Goal: Task Accomplishment & Management: Manage account settings

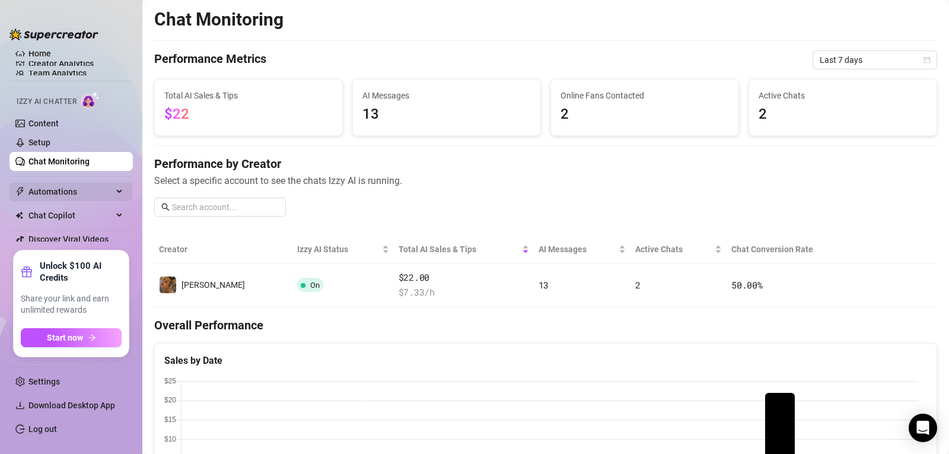
click at [47, 189] on span "Automations" at bounding box center [70, 191] width 84 height 19
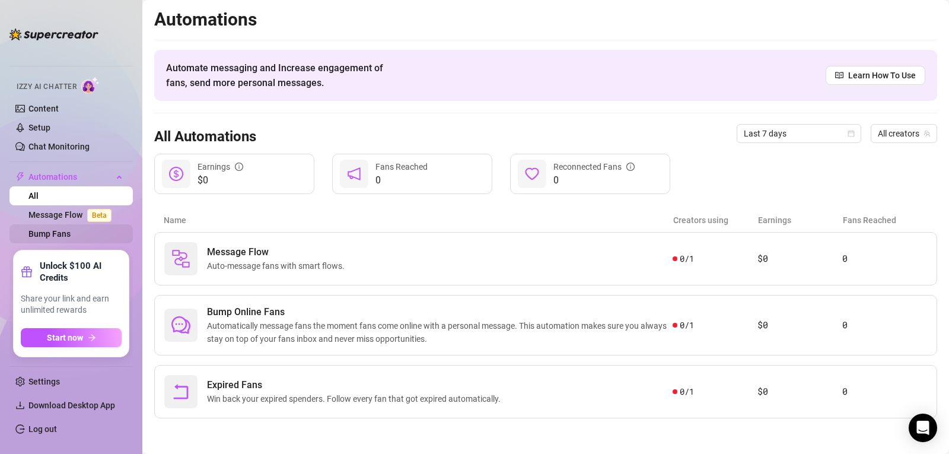
click at [39, 237] on link "Bump Fans" at bounding box center [49, 233] width 42 height 9
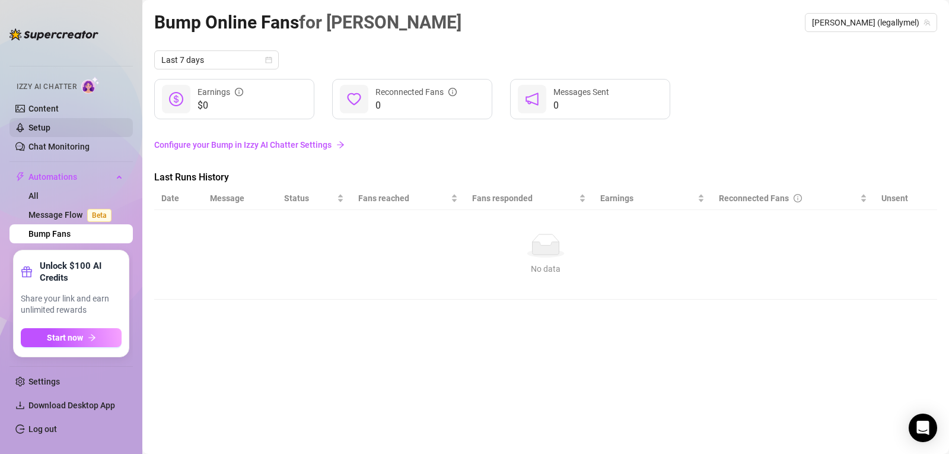
click at [41, 127] on link "Setup" at bounding box center [39, 127] width 22 height 9
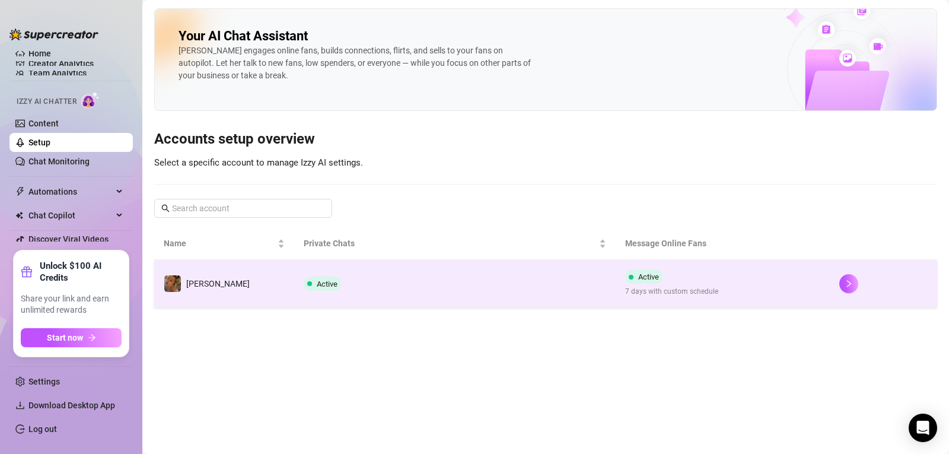
click at [317, 283] on span "Active" at bounding box center [327, 283] width 21 height 9
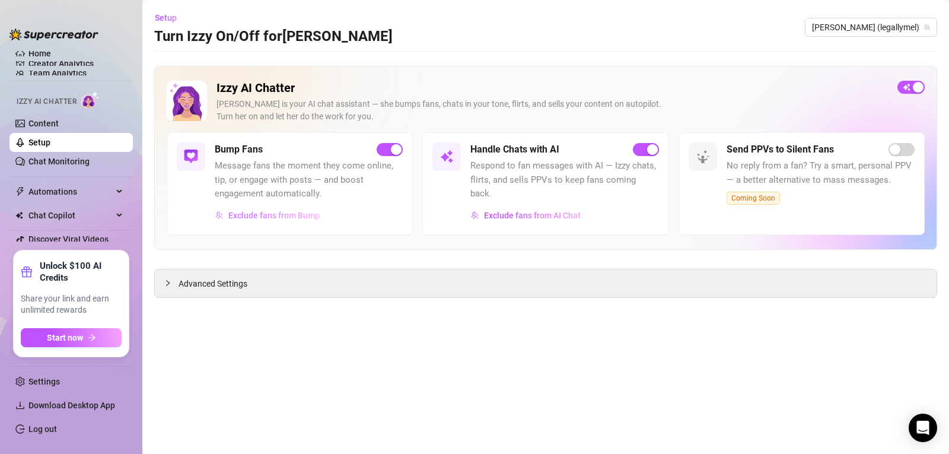
click at [294, 215] on span "Exclude fans from Bump" at bounding box center [273, 215] width 91 height 9
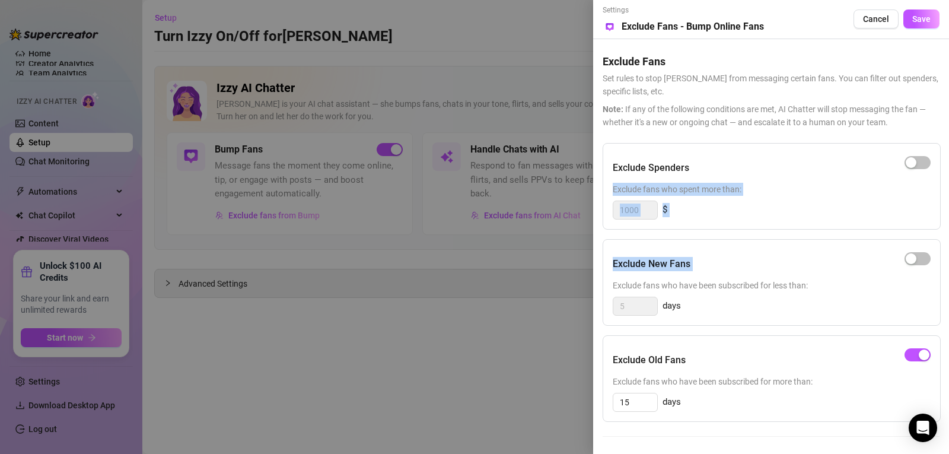
drag, startPoint x: 946, startPoint y: 157, endPoint x: 948, endPoint y: 263, distance: 106.2
click at [948, 263] on div "Settings Preview Exclude Fans - Bump Online Fans Cancel Save Exclude Fans Set r…" at bounding box center [771, 227] width 356 height 454
click at [755, 277] on div "Exclude New Fans" at bounding box center [772, 264] width 318 height 30
click at [914, 160] on div "button" at bounding box center [911, 162] width 11 height 11
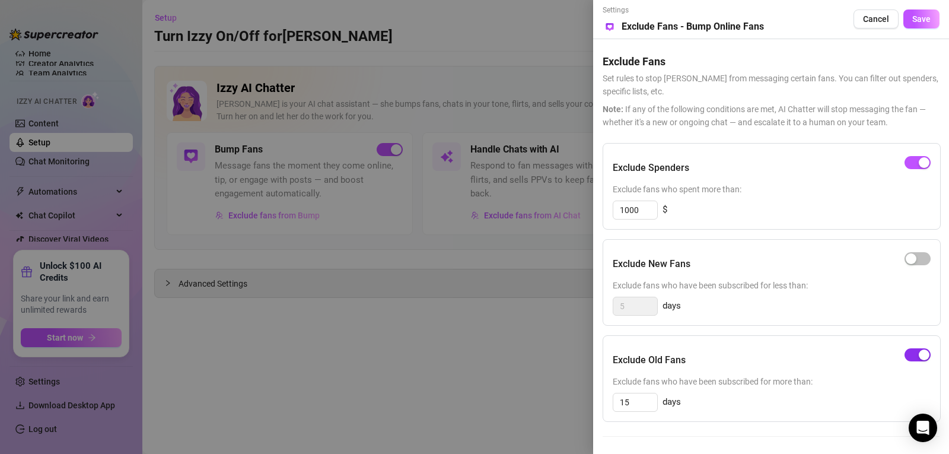
click at [926, 356] on div "button" at bounding box center [924, 354] width 11 height 11
drag, startPoint x: 645, startPoint y: 209, endPoint x: 610, endPoint y: 211, distance: 34.4
click at [610, 211] on div "Exclude Spenders Exclude fans who spent more than: 1000 $" at bounding box center [771, 186] width 338 height 87
drag, startPoint x: 637, startPoint y: 210, endPoint x: 613, endPoint y: 210, distance: 24.3
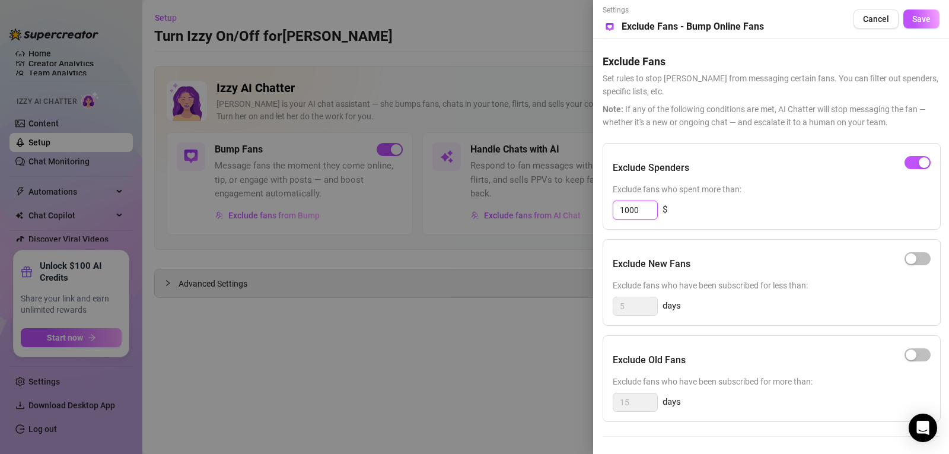
click at [613, 210] on div "1000" at bounding box center [635, 209] width 45 height 19
type input "100"
click at [566, 266] on div at bounding box center [474, 227] width 949 height 454
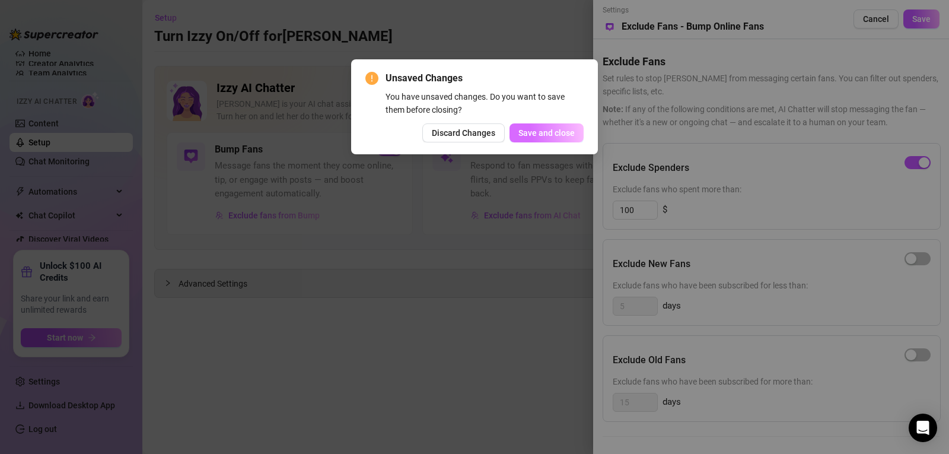
click at [560, 135] on span "Save and close" at bounding box center [546, 132] width 56 height 9
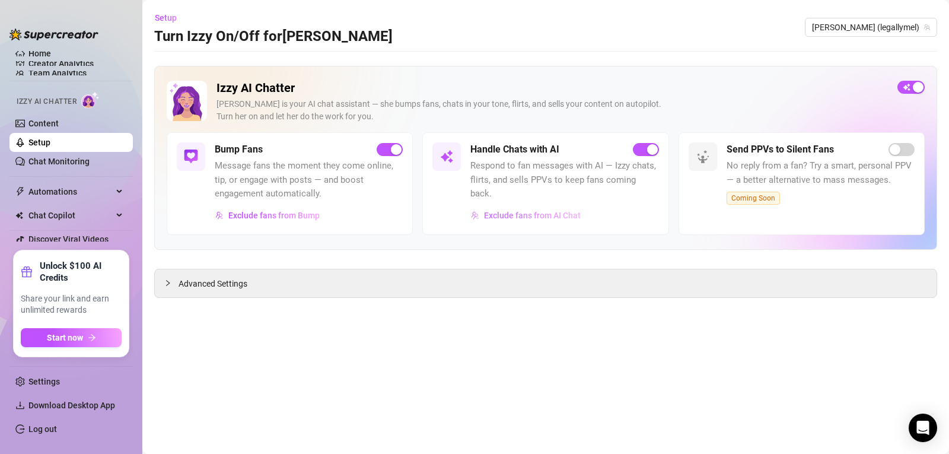
click at [517, 216] on span "Exclude fans from AI Chat" at bounding box center [532, 215] width 97 height 9
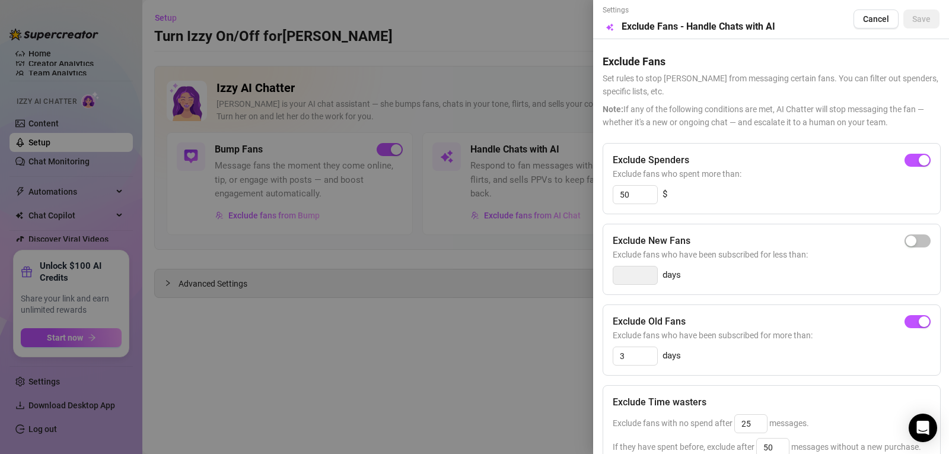
scroll to position [178, 0]
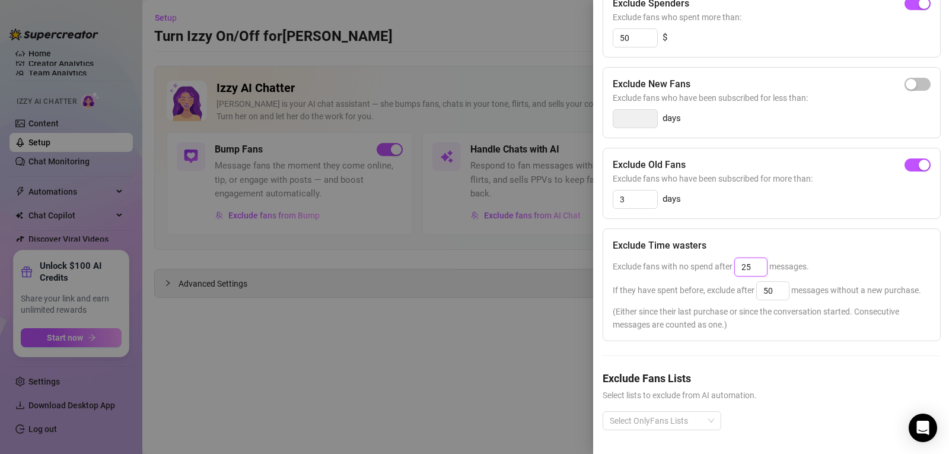
drag, startPoint x: 754, startPoint y: 243, endPoint x: 734, endPoint y: 244, distance: 20.2
click at [734, 257] on div "25" at bounding box center [750, 266] width 33 height 19
type input "50"
click at [821, 257] on div "Exclude fans with no spend after 50 messages." at bounding box center [772, 266] width 318 height 19
click at [776, 282] on input "50" at bounding box center [773, 291] width 32 height 18
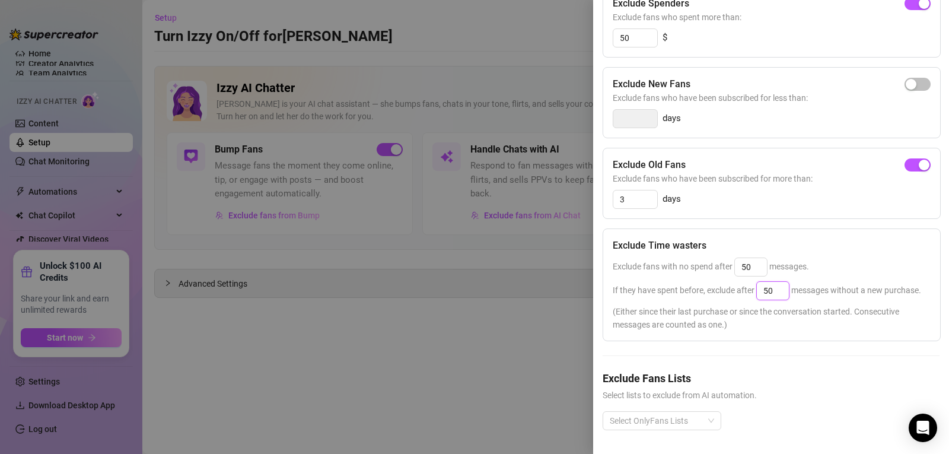
drag, startPoint x: 777, startPoint y: 272, endPoint x: 764, endPoint y: 272, distance: 13.0
click at [764, 282] on input "50" at bounding box center [773, 291] width 32 height 18
type input "100"
click at [884, 257] on div "Exclude fans with no spend after 50 messages." at bounding box center [772, 266] width 318 height 19
click at [814, 322] on div "Exclude Time wasters Exclude fans with no spend after 50 messages. If they have…" at bounding box center [771, 284] width 338 height 113
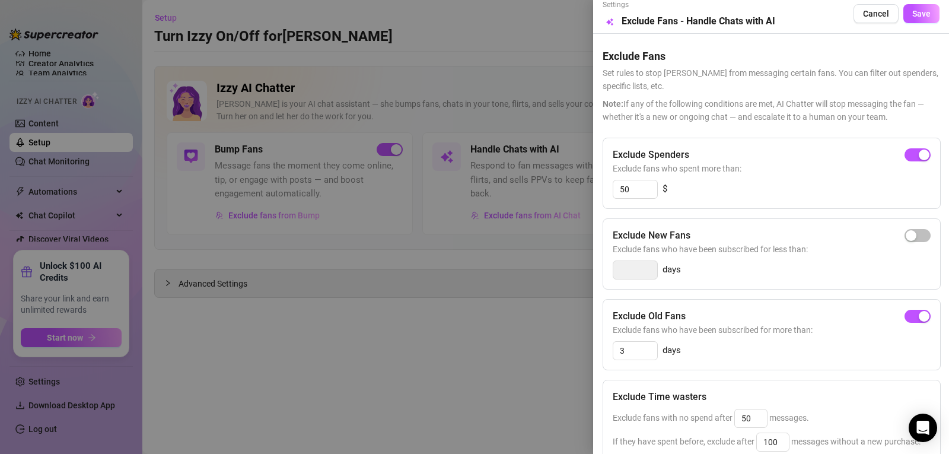
scroll to position [34, 0]
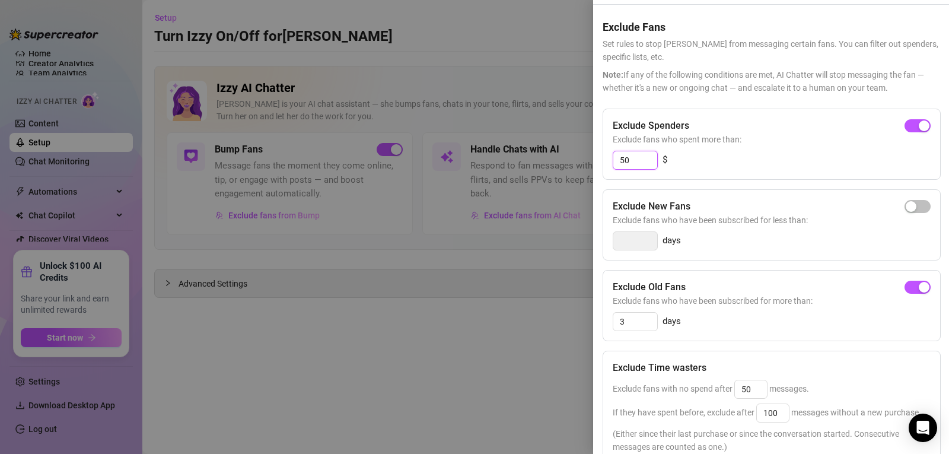
drag, startPoint x: 630, startPoint y: 162, endPoint x: 617, endPoint y: 162, distance: 13.1
click at [617, 162] on input "50" at bounding box center [635, 160] width 44 height 18
click at [645, 162] on input "22" at bounding box center [635, 160] width 44 height 18
type input "22"
click at [731, 176] on div "Exclude Spenders Exclude fans who spent more than: 22 $" at bounding box center [771, 144] width 338 height 71
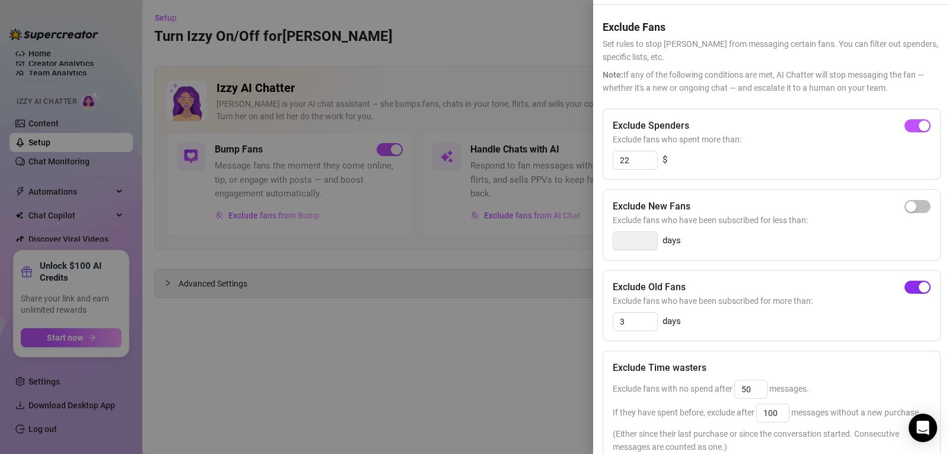
click at [919, 288] on div "button" at bounding box center [924, 287] width 11 height 11
click at [531, 364] on div at bounding box center [474, 227] width 949 height 454
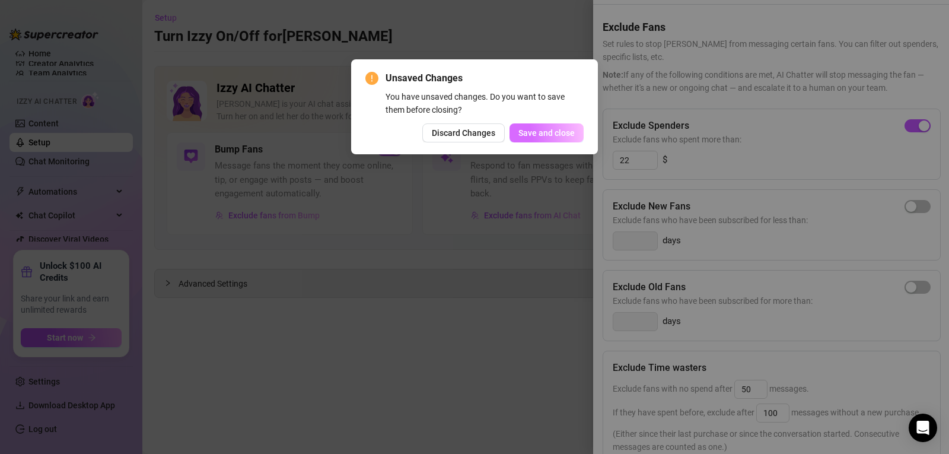
click at [559, 136] on span "Save and close" at bounding box center [546, 132] width 56 height 9
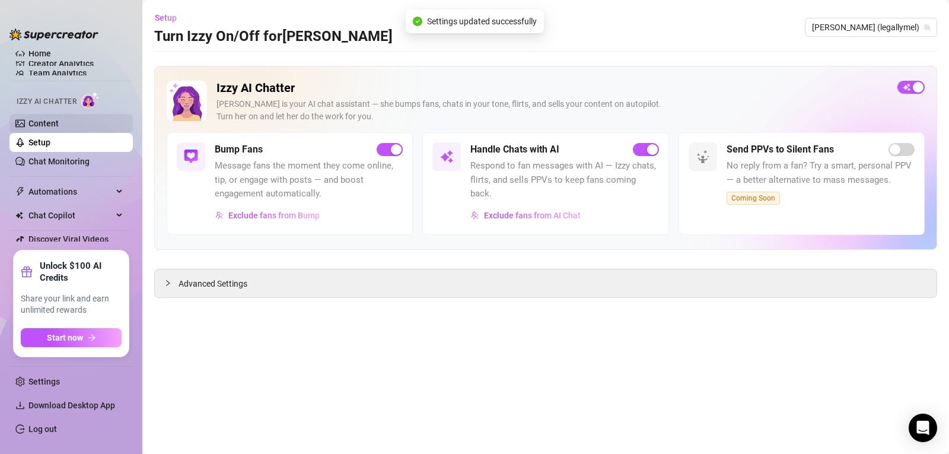
click at [49, 119] on link "Content" at bounding box center [43, 123] width 30 height 9
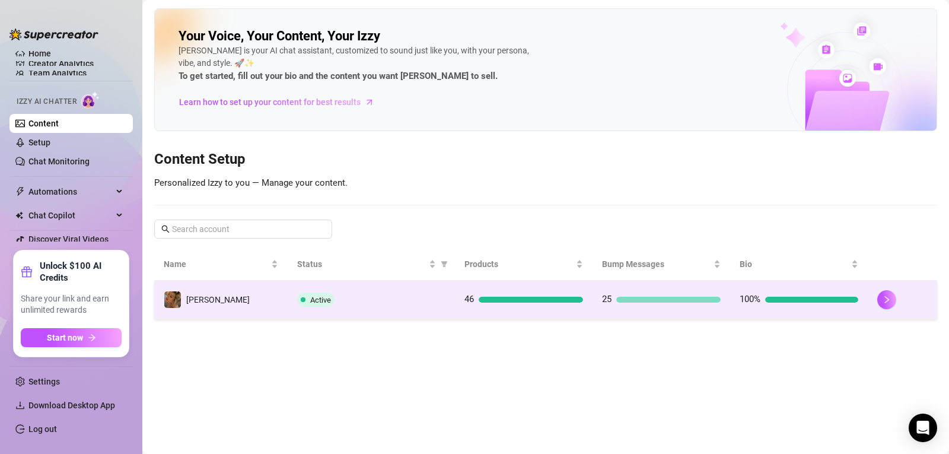
click at [325, 304] on span "Active" at bounding box center [315, 299] width 37 height 14
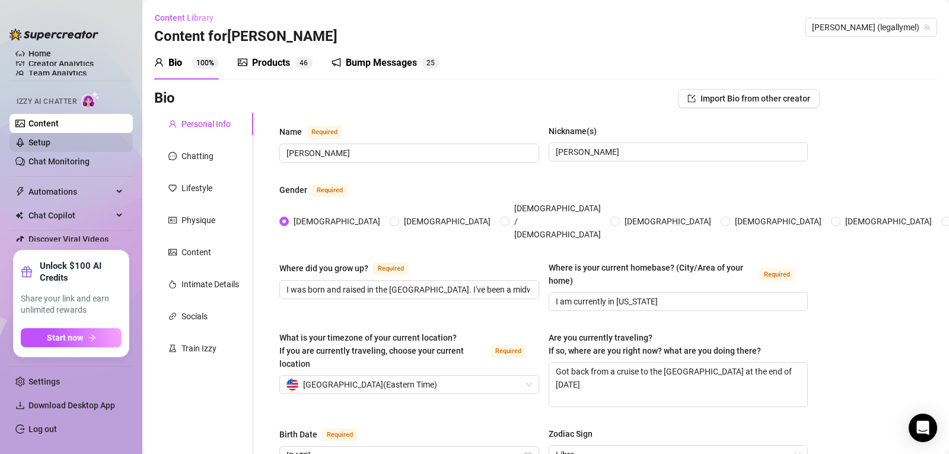
click at [41, 145] on link "Setup" at bounding box center [39, 142] width 22 height 9
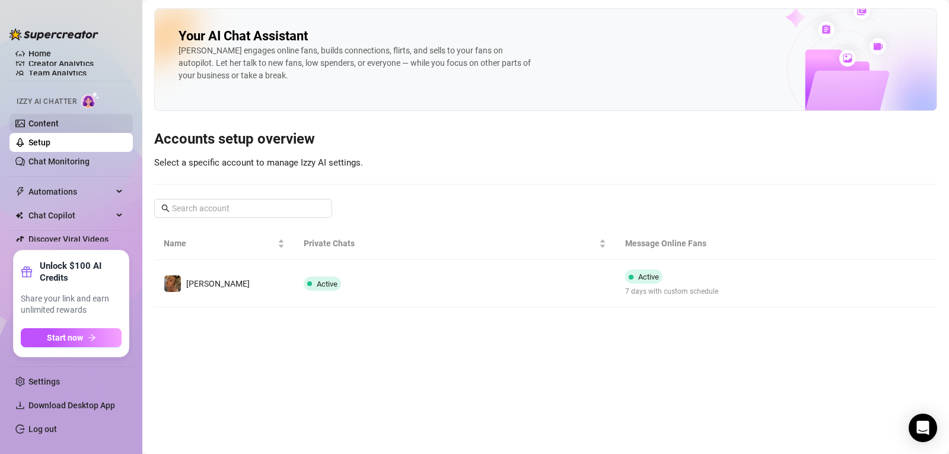
click at [42, 123] on link "Content" at bounding box center [43, 123] width 30 height 9
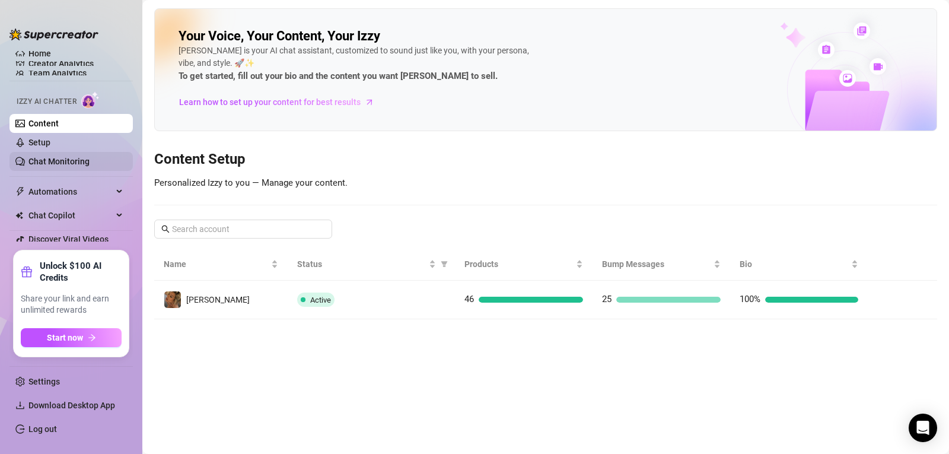
click at [43, 161] on link "Chat Monitoring" at bounding box center [58, 161] width 61 height 9
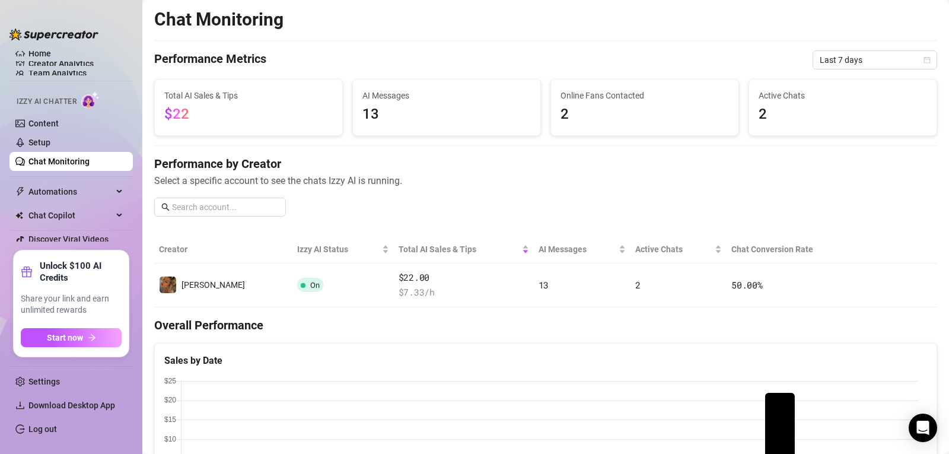
click at [760, 110] on span "2" at bounding box center [842, 114] width 168 height 23
click at [763, 91] on span "Active Chats" at bounding box center [842, 95] width 168 height 13
click at [48, 191] on span "Automations" at bounding box center [70, 191] width 84 height 19
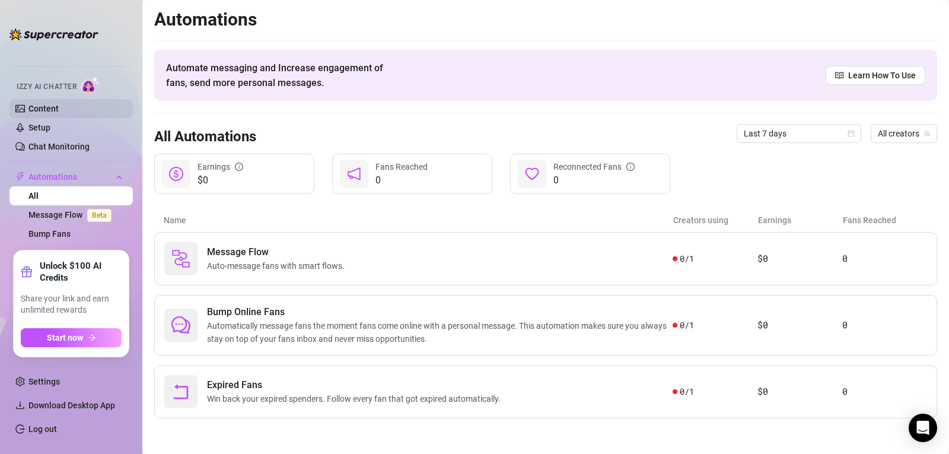
click at [44, 106] on link "Content" at bounding box center [43, 108] width 30 height 9
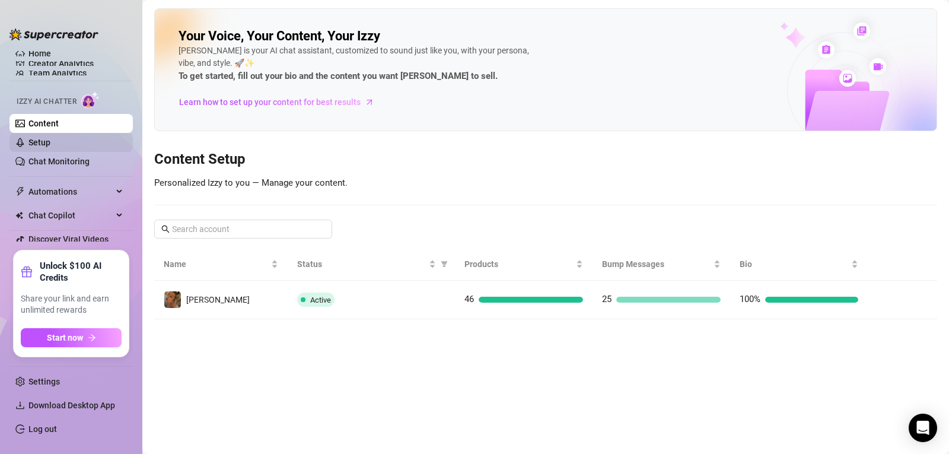
click at [34, 140] on link "Setup" at bounding box center [39, 142] width 22 height 9
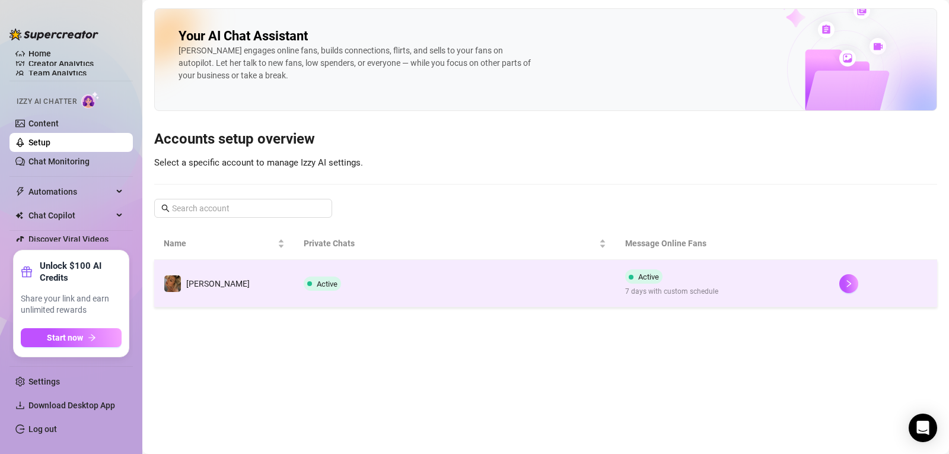
click at [317, 282] on span "Active" at bounding box center [327, 283] width 21 height 9
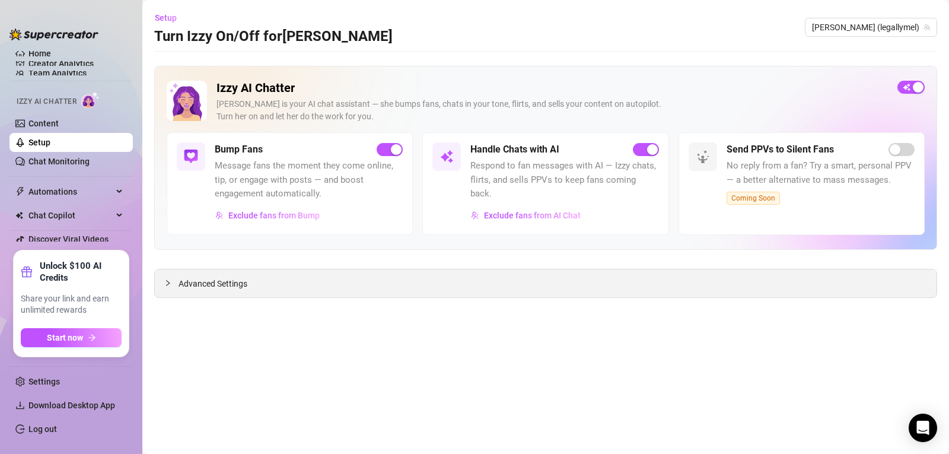
click at [190, 280] on span "Advanced Settings" at bounding box center [212, 283] width 69 height 13
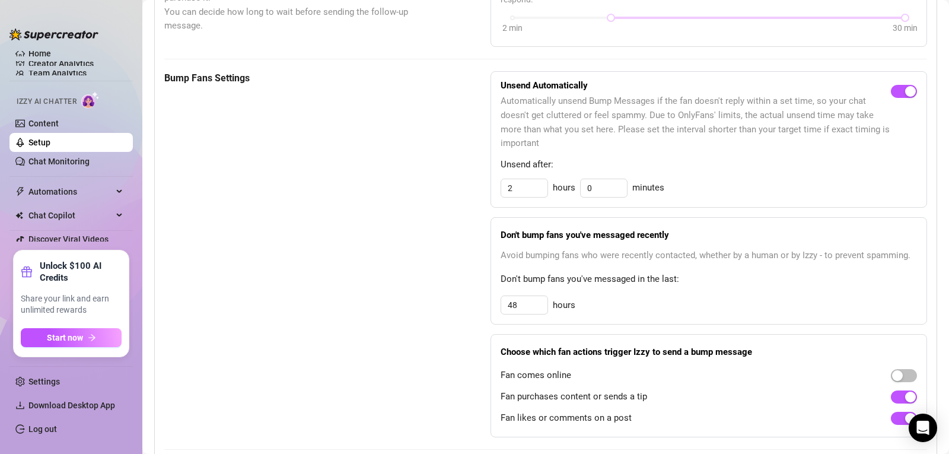
scroll to position [514, 0]
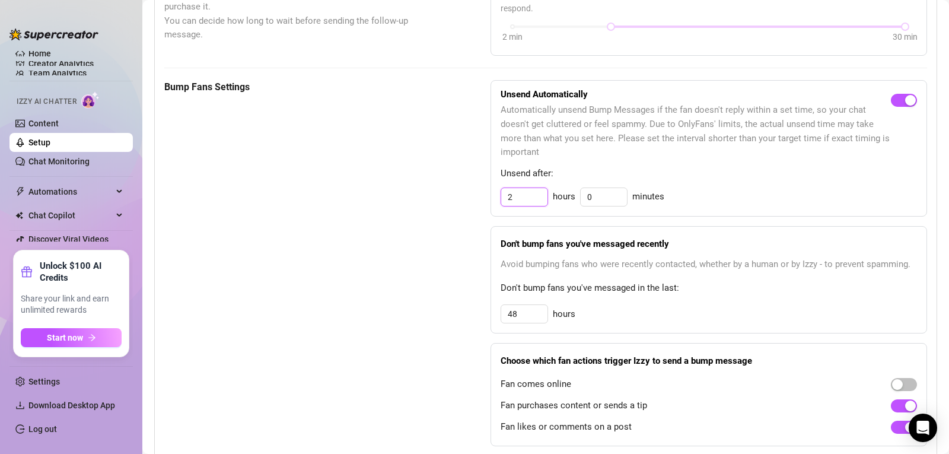
click at [502, 188] on input "2" at bounding box center [524, 197] width 46 height 18
type input "3"
click at [424, 189] on div "Bump Fans Settings" at bounding box center [297, 263] width 267 height 366
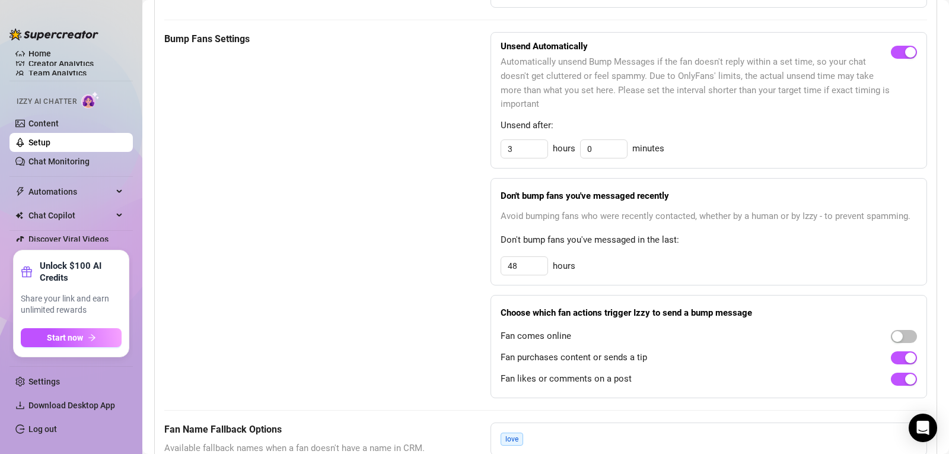
scroll to position [567, 0]
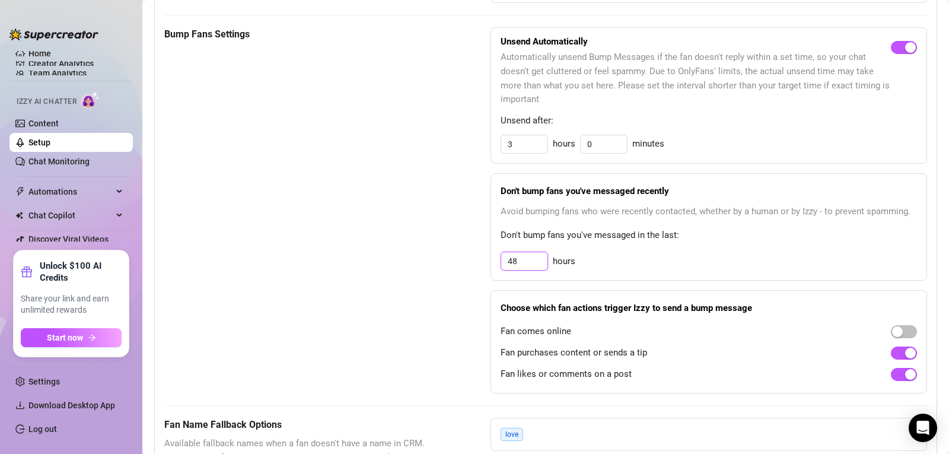
drag, startPoint x: 526, startPoint y: 248, endPoint x: 498, endPoint y: 248, distance: 27.9
click at [501, 252] on input "48" at bounding box center [524, 261] width 46 height 18
type input "72"
click at [365, 297] on div "Bump Fans Settings" at bounding box center [297, 210] width 267 height 366
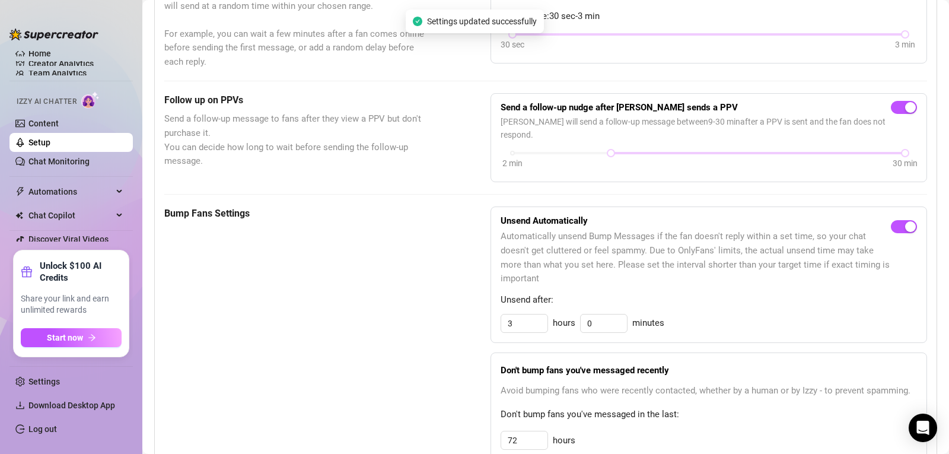
scroll to position [0, 0]
